Goal: Information Seeking & Learning: Learn about a topic

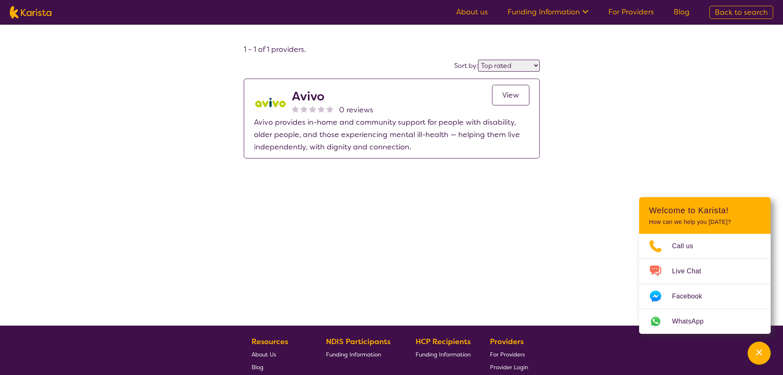
select select "by_score"
click at [35, 17] on img at bounding box center [31, 12] width 42 height 12
select select "Counselling"
select select "AD"
select select "NDIS"
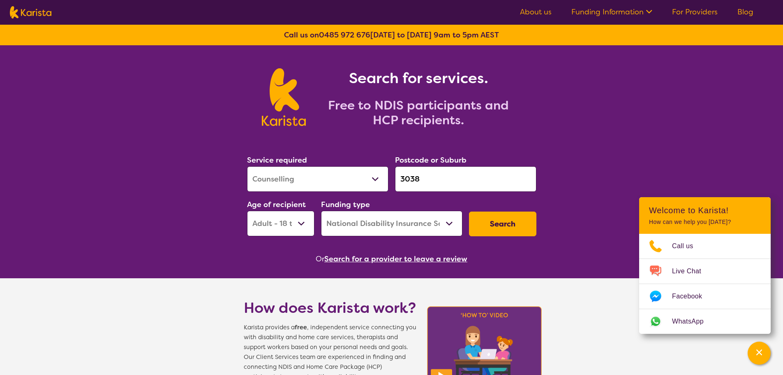
click at [322, 184] on select "Allied Health Assistant Assessment ([MEDICAL_DATA] or [MEDICAL_DATA]) Behaviour…" at bounding box center [317, 178] width 141 height 25
select select "NDIS Support Coordination"
click at [247, 166] on select "Allied Health Assistant Assessment ([MEDICAL_DATA] or [MEDICAL_DATA]) Behaviour…" at bounding box center [317, 178] width 141 height 25
click at [436, 175] on input "3038" at bounding box center [465, 178] width 141 height 25
drag, startPoint x: 418, startPoint y: 178, endPoint x: 279, endPoint y: 179, distance: 138.6
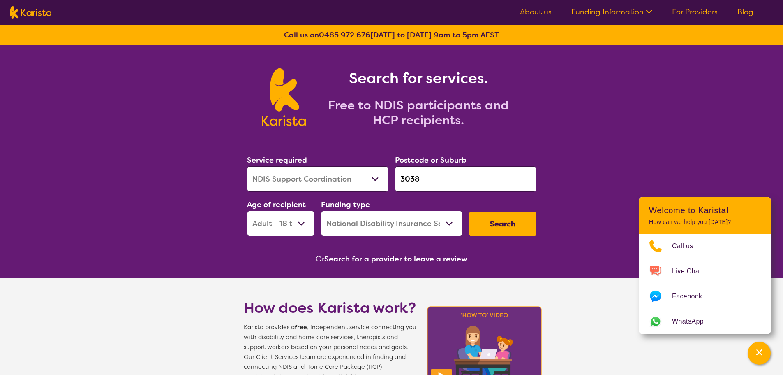
click at [280, 178] on div "Service required Allied Health Assistant Assessment ([MEDICAL_DATA] or [MEDICAL…" at bounding box center [392, 194] width 296 height 89
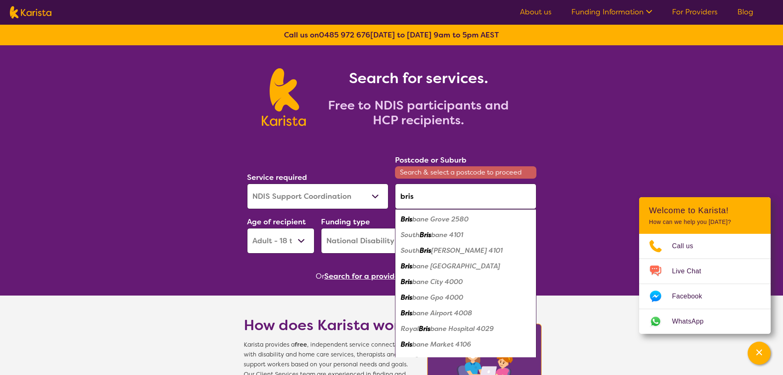
scroll to position [11, 0]
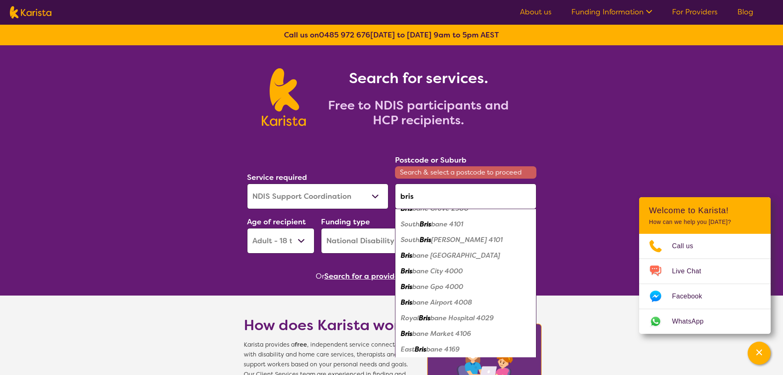
click at [446, 272] on em "bane City 4000" at bounding box center [437, 270] width 51 height 9
type input "4000"
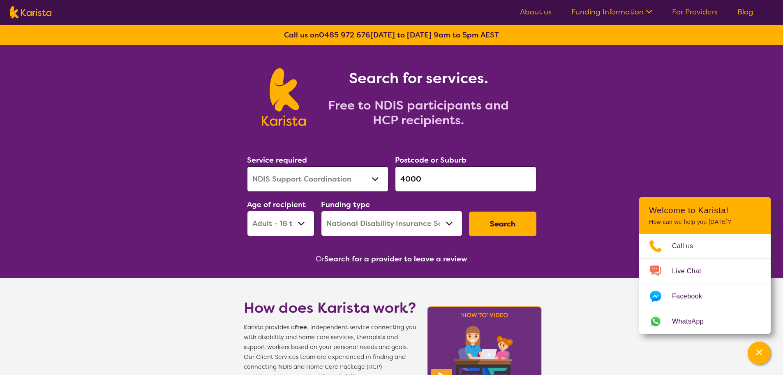
click at [511, 224] on button "Search" at bounding box center [502, 223] width 67 height 25
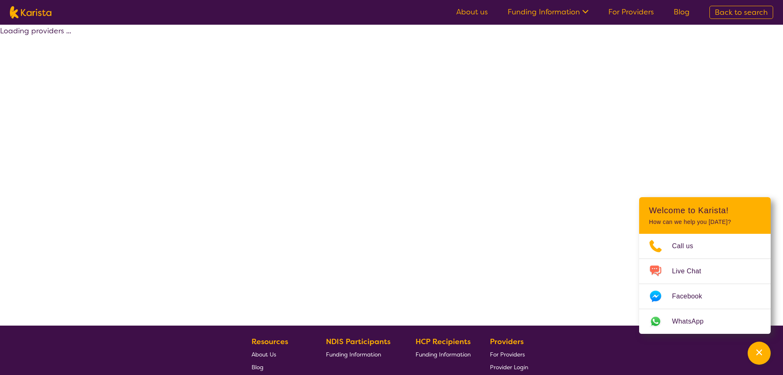
select select "by_score"
